Goal: Task Accomplishment & Management: Use online tool/utility

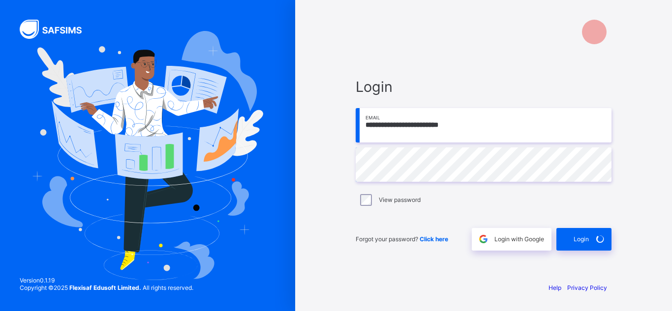
click at [590, 241] on span at bounding box center [600, 239] width 23 height 23
click at [588, 245] on div "Login" at bounding box center [583, 239] width 55 height 23
click at [593, 242] on span at bounding box center [600, 239] width 23 height 23
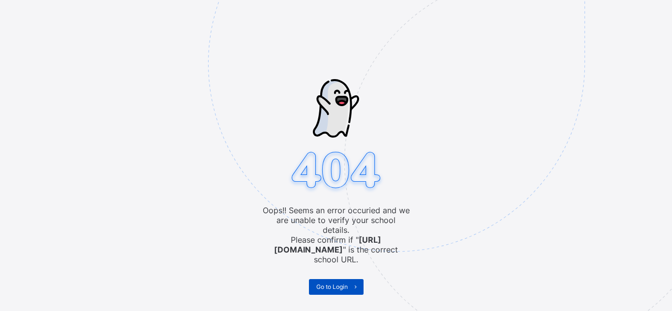
click at [333, 283] on span "Go to Login" at bounding box center [331, 286] width 31 height 7
